Goal: Task Accomplishment & Management: Complete application form

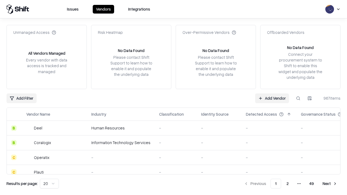
click at [272, 98] on link "Add Vendor" at bounding box center [272, 98] width 34 height 10
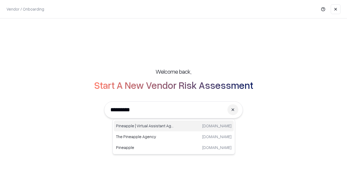
click at [174, 126] on div "Pineapple | Virtual Assistant Agency [DOMAIN_NAME]" at bounding box center [174, 126] width 120 height 11
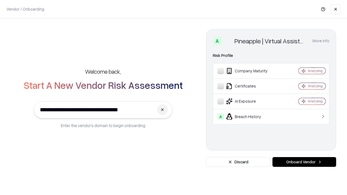
type input "**********"
click at [304, 162] on button "Onboard Vendor" at bounding box center [304, 162] width 64 height 10
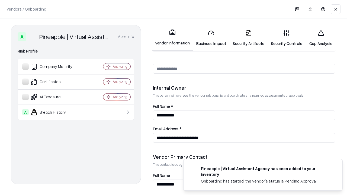
scroll to position [281, 0]
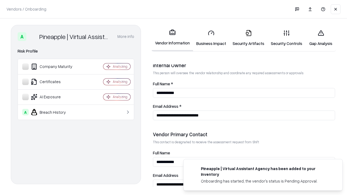
click at [248, 38] on link "Security Artifacts" at bounding box center [248, 37] width 38 height 25
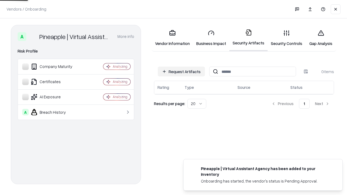
click at [181, 72] on button "Request Artifacts" at bounding box center [181, 72] width 47 height 10
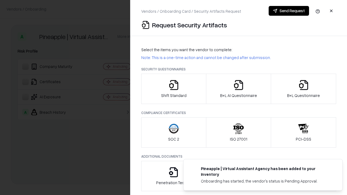
click at [303, 89] on icon "button" at bounding box center [303, 85] width 11 height 11
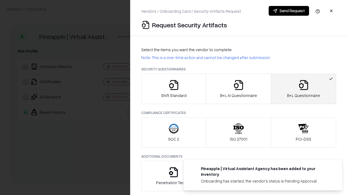
click at [238, 89] on icon "button" at bounding box center [238, 85] width 11 height 11
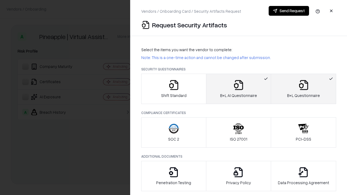
click at [289, 11] on button "Send Request" at bounding box center [289, 11] width 40 height 10
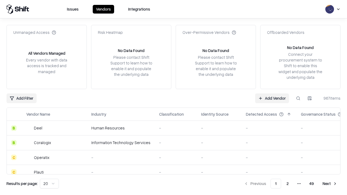
click at [298, 98] on button at bounding box center [298, 98] width 10 height 10
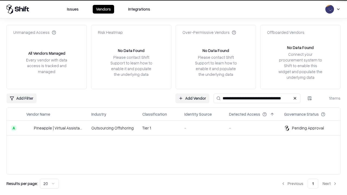
type input "**********"
click at [177, 128] on td "Tier 1" at bounding box center [159, 128] width 42 height 15
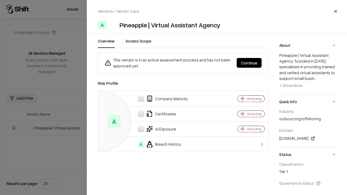
click at [249, 63] on button "Continue" at bounding box center [249, 63] width 25 height 10
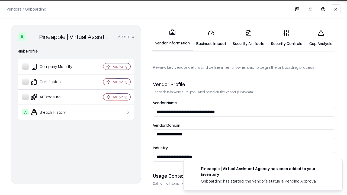
click at [248, 38] on link "Security Artifacts" at bounding box center [248, 37] width 38 height 25
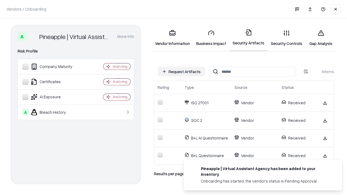
click at [321, 38] on link "Gap Analysis" at bounding box center [320, 37] width 31 height 25
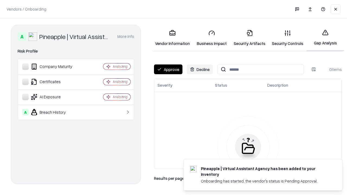
click at [168, 69] on button "Approve" at bounding box center [168, 69] width 28 height 10
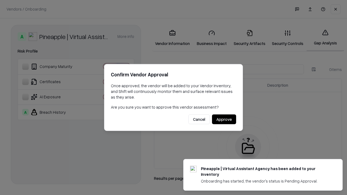
click at [224, 119] on button "Approve" at bounding box center [224, 120] width 24 height 10
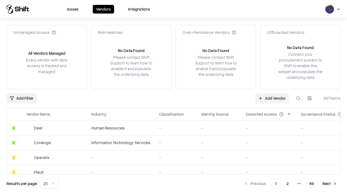
type input "**********"
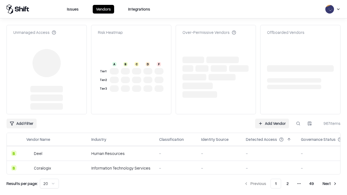
click at [272, 119] on link "Add Vendor" at bounding box center [272, 124] width 34 height 10
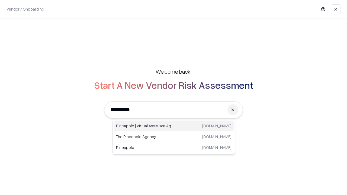
click at [174, 126] on div "Pineapple | Virtual Assistant Agency [DOMAIN_NAME]" at bounding box center [174, 126] width 120 height 11
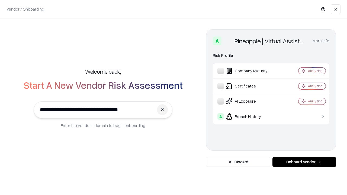
type input "**********"
click at [304, 162] on button "Onboard Vendor" at bounding box center [304, 162] width 64 height 10
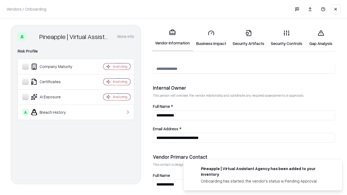
scroll to position [281, 0]
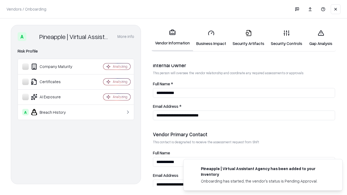
click at [321, 38] on link "Gap Analysis" at bounding box center [320, 37] width 31 height 25
